Goal: Task Accomplishment & Management: Use online tool/utility

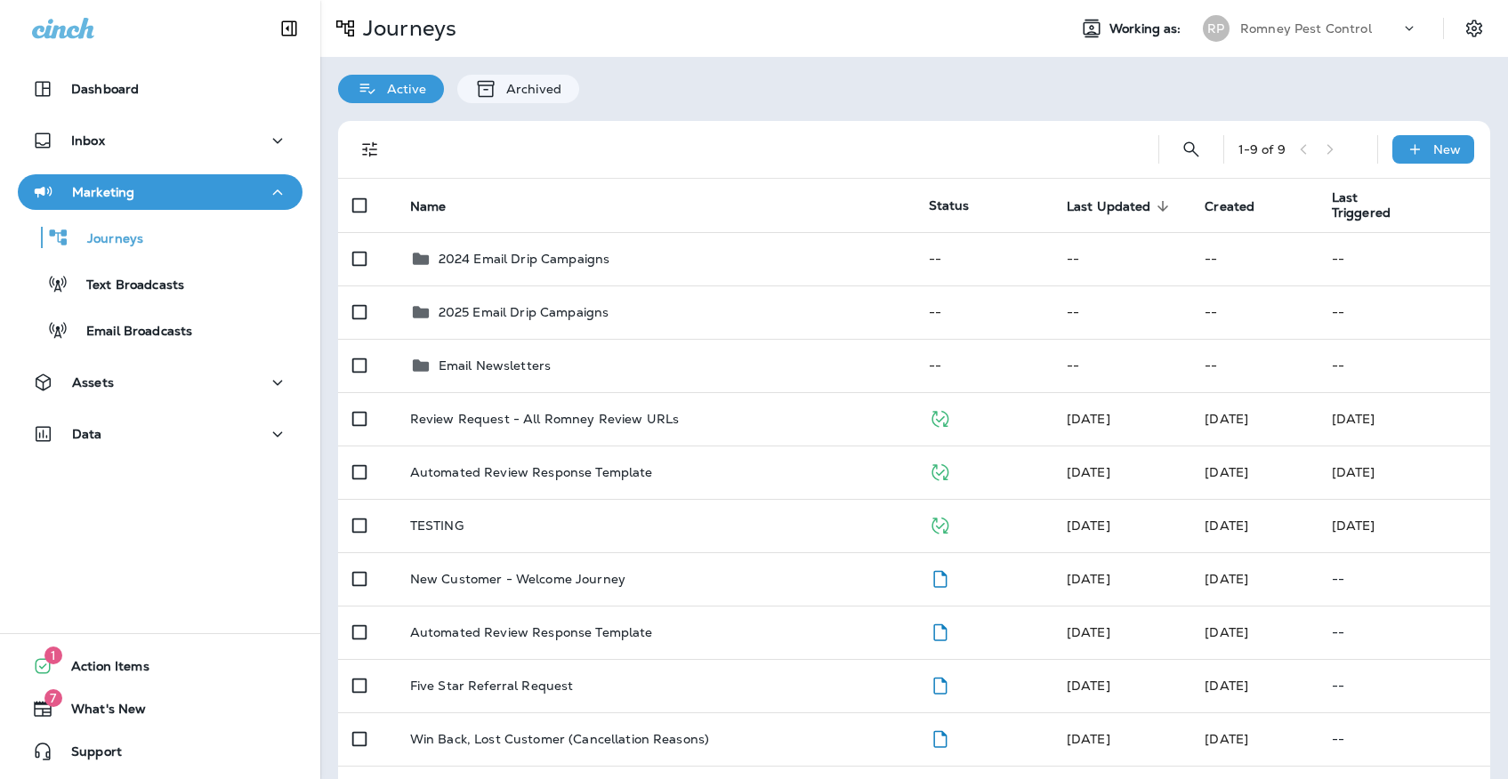
click at [1318, 33] on p "Romney Pest Control" at bounding box center [1306, 28] width 132 height 14
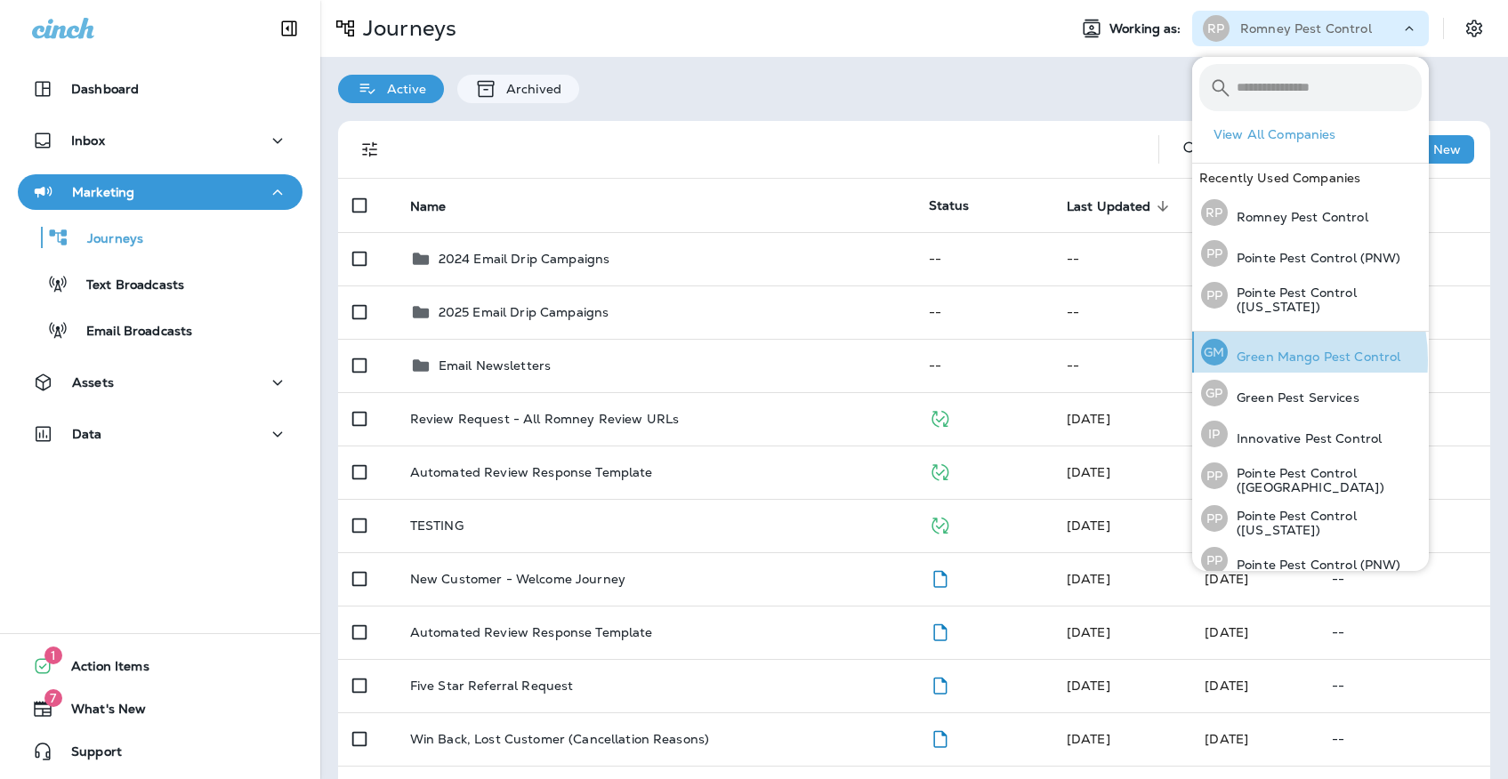
click at [1245, 360] on p "Green Mango Pest Control" at bounding box center [1314, 357] width 173 height 14
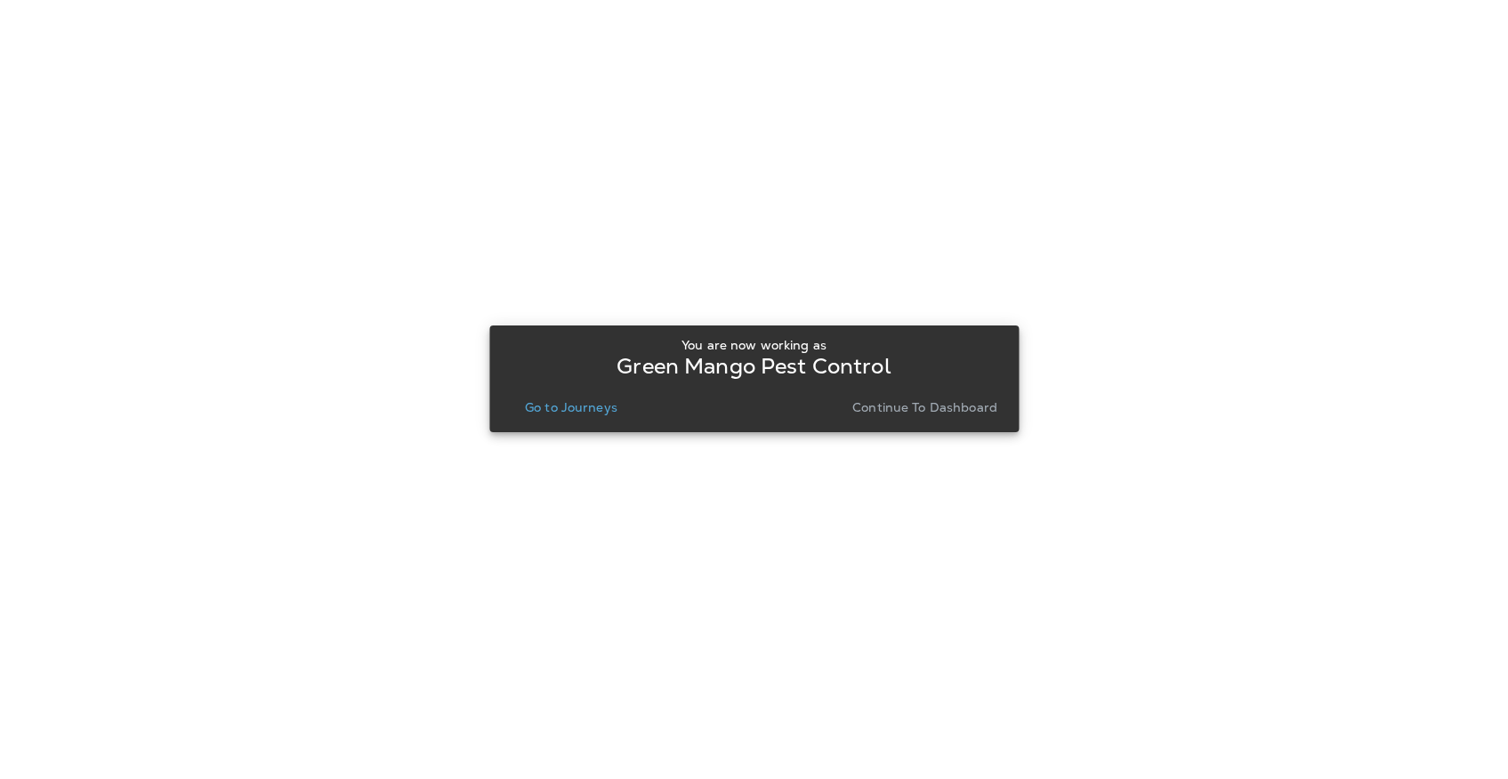
click at [563, 411] on p "Go to Journeys" at bounding box center [571, 407] width 93 height 14
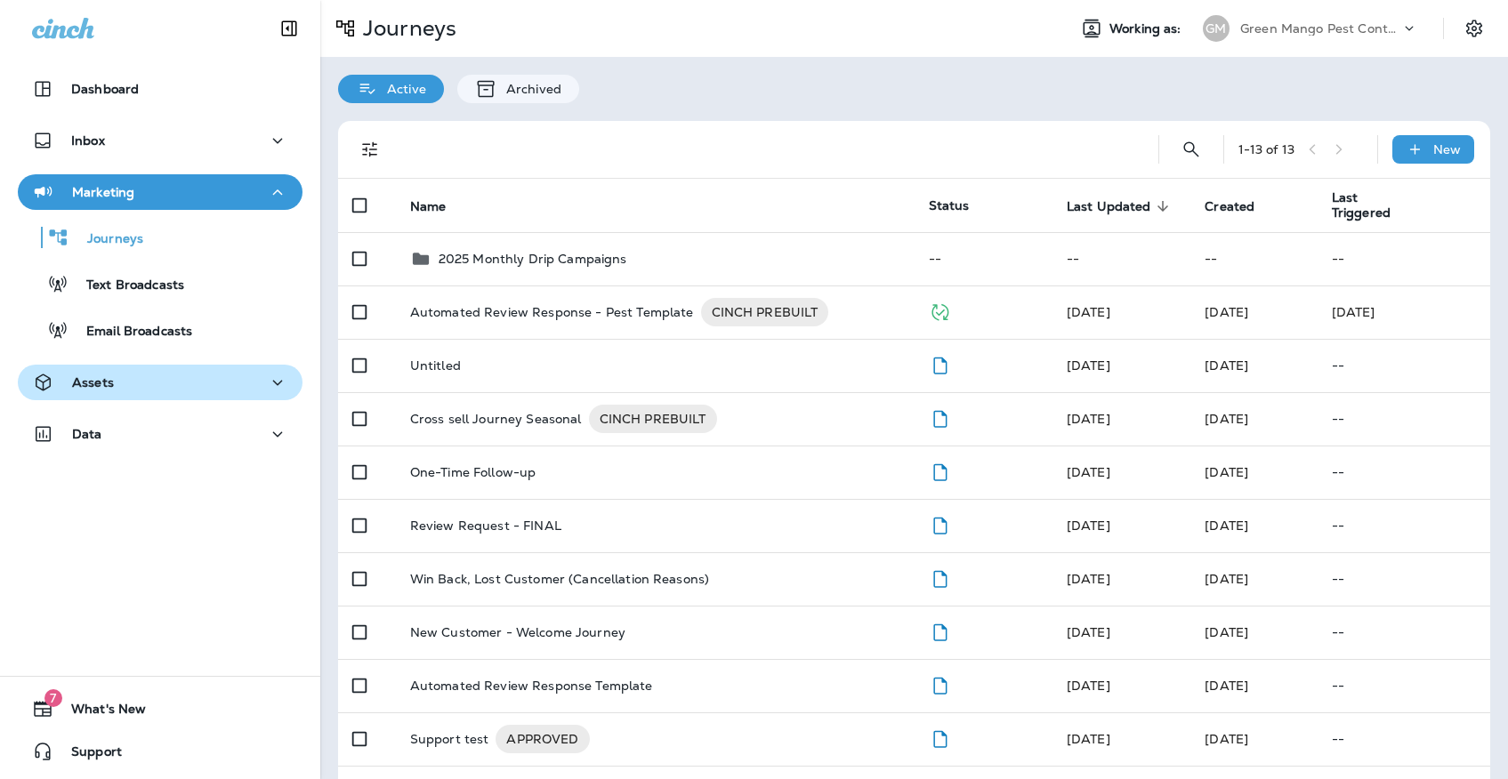
click at [207, 383] on div "Assets" at bounding box center [160, 383] width 256 height 22
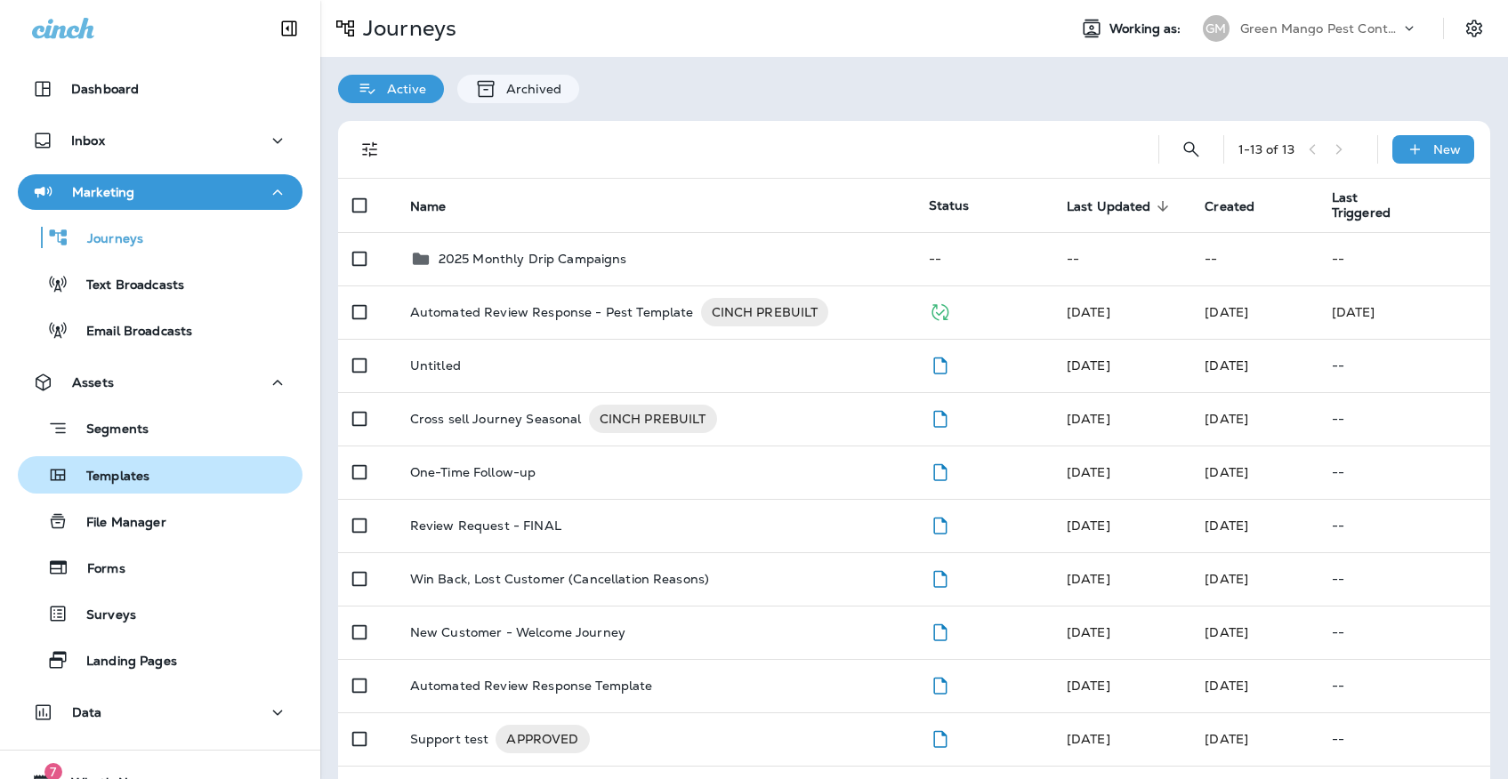
click at [182, 467] on div "Templates" at bounding box center [160, 475] width 270 height 27
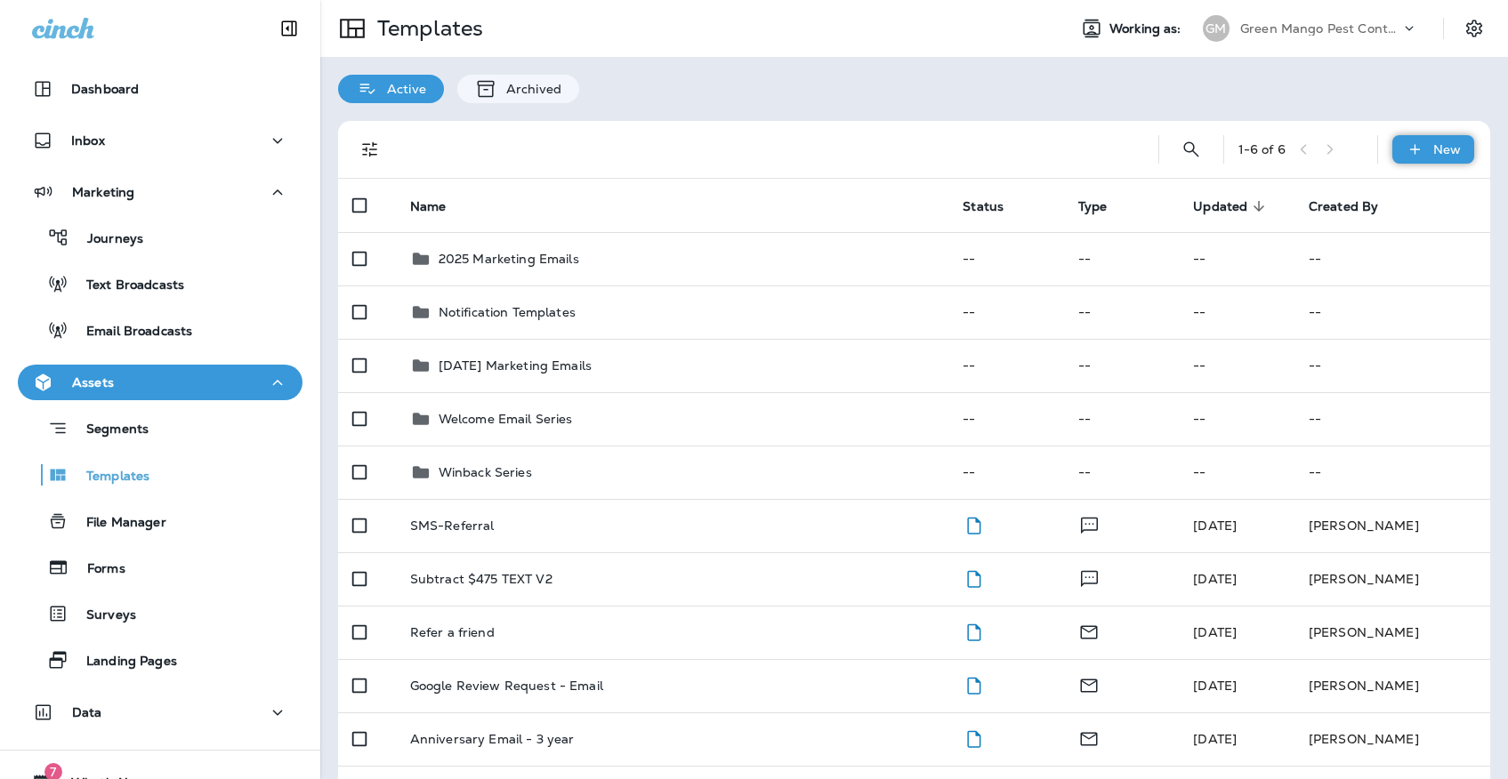
click at [1421, 157] on icon at bounding box center [1415, 150] width 19 height 18
click at [1470, 202] on li "New Template" at bounding box center [1421, 195] width 150 height 43
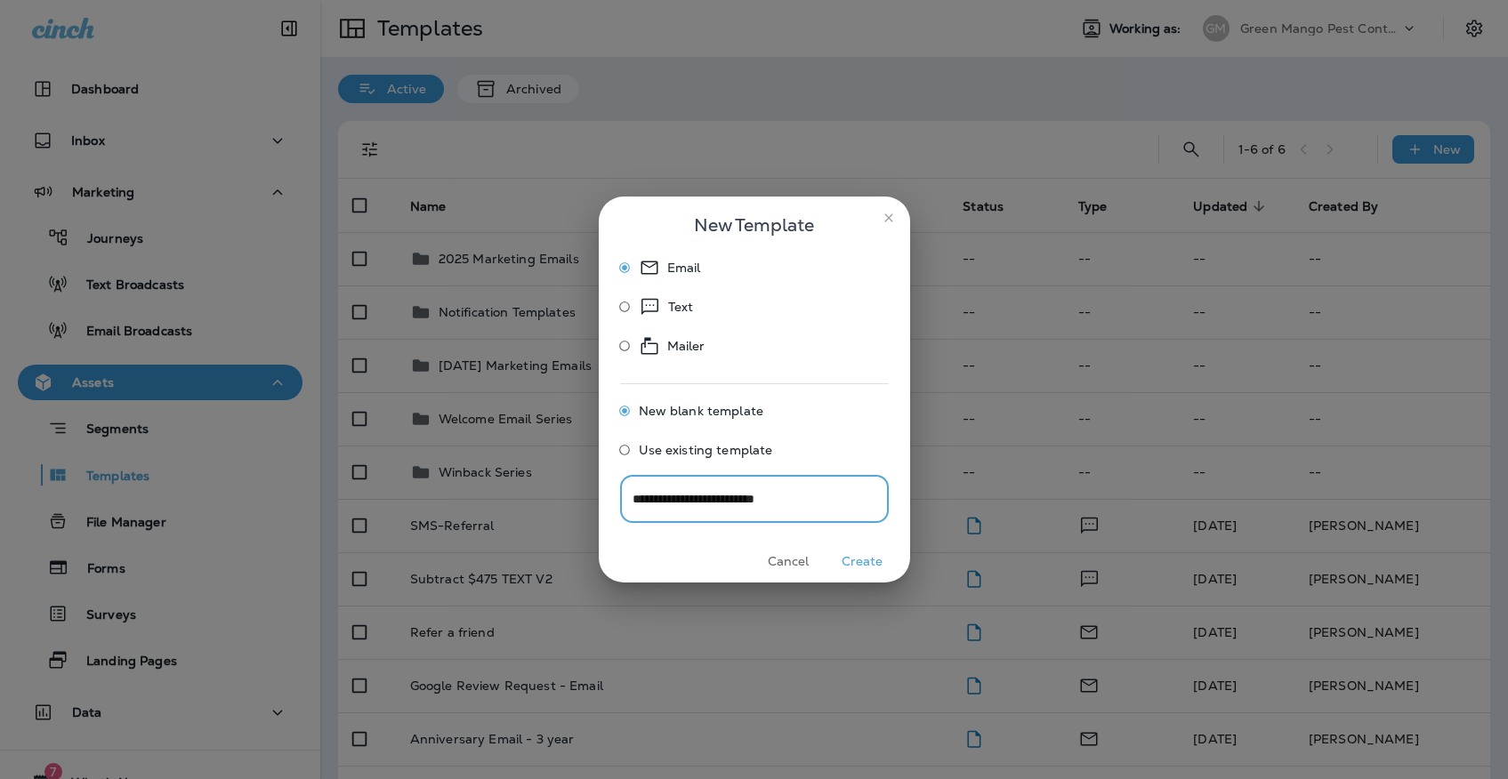
type input "**********"
click at [873, 548] on button "Create" at bounding box center [862, 562] width 67 height 28
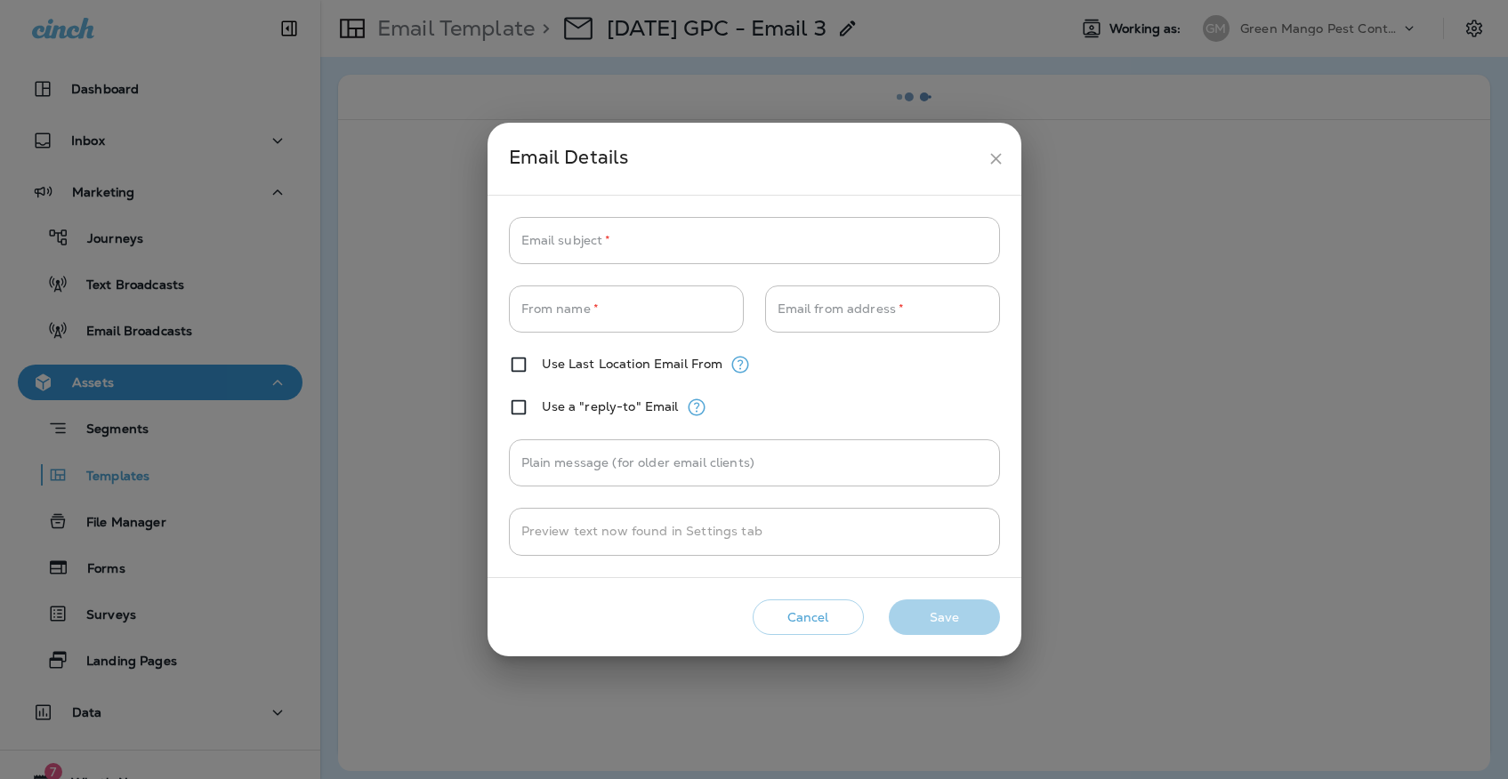
type input "**********"
click at [996, 162] on icon "close" at bounding box center [996, 158] width 19 height 19
